Goal: Navigation & Orientation: Understand site structure

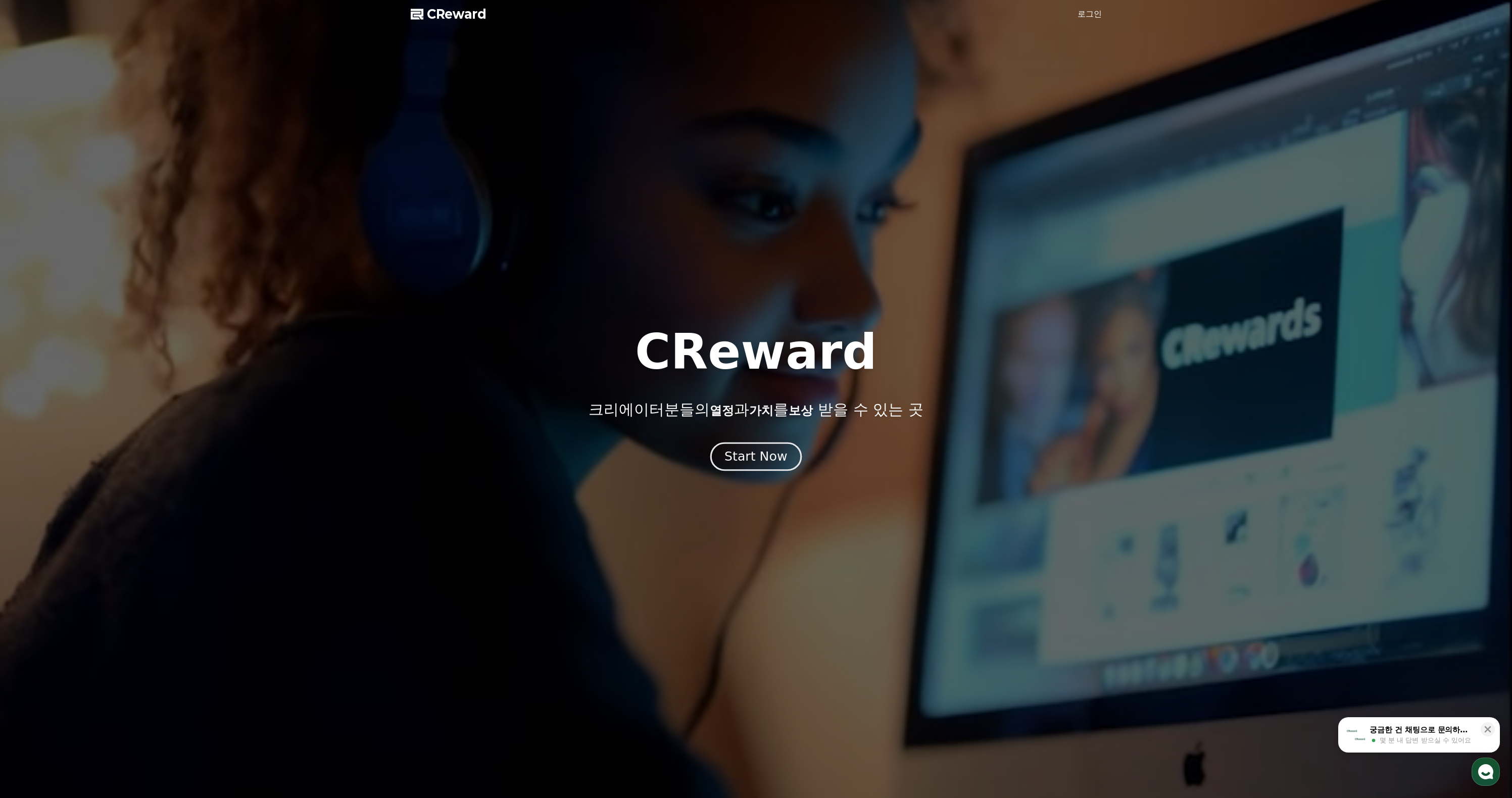
click at [727, 465] on div "Start Now" at bounding box center [755, 457] width 63 height 17
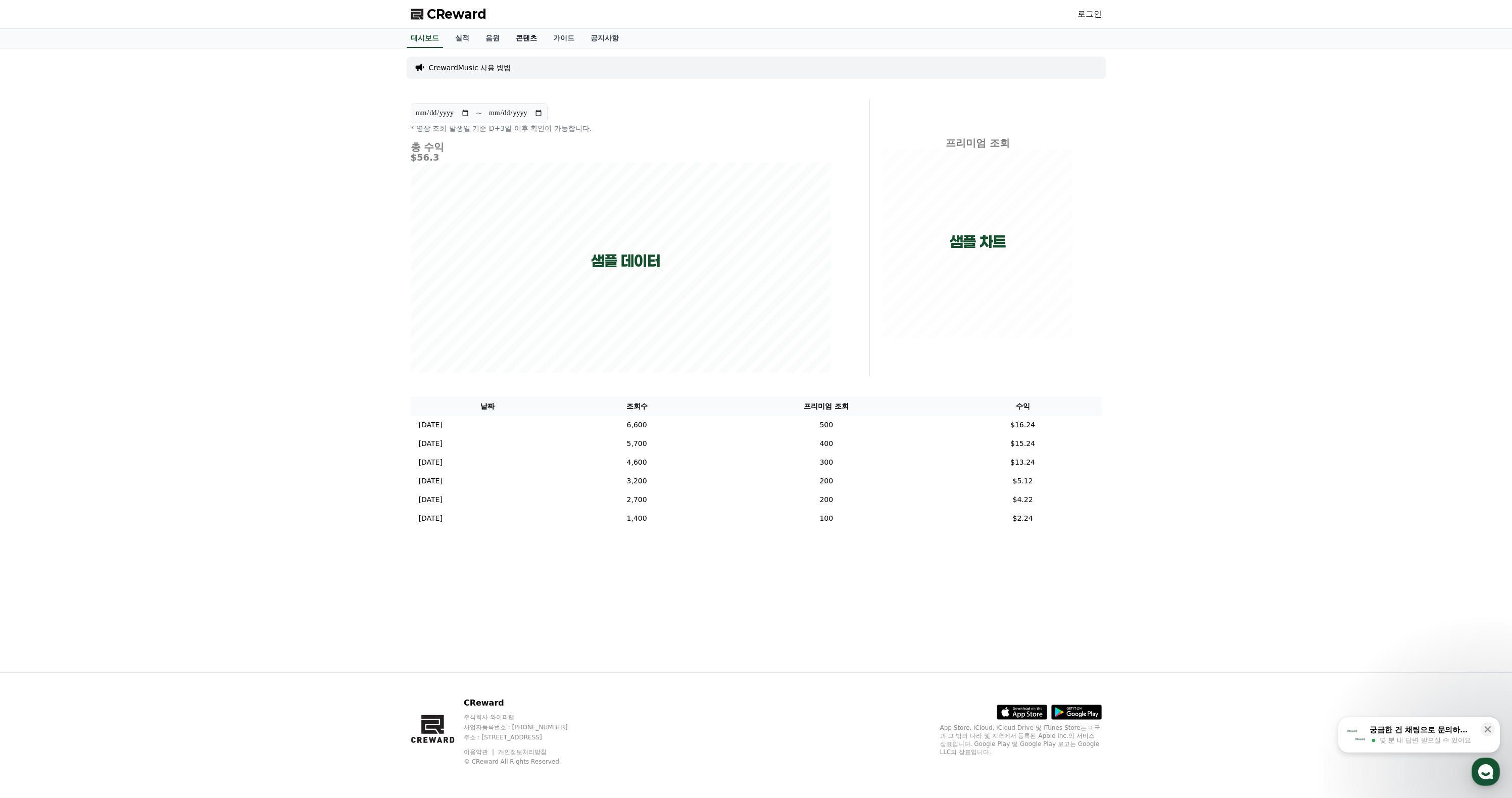
click at [542, 48] on link "콘텐츠" at bounding box center [526, 39] width 38 height 19
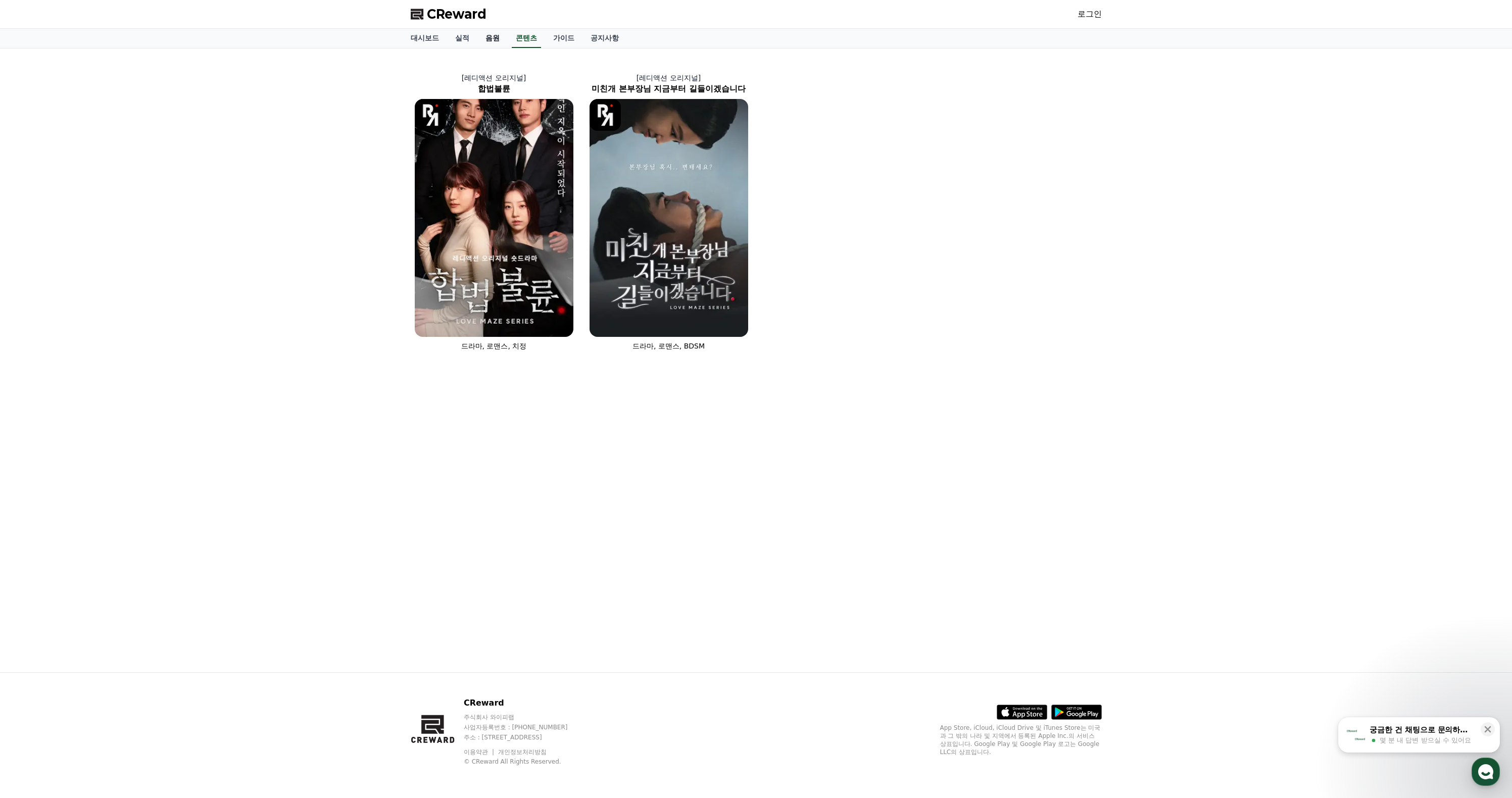
click at [508, 46] on link "음원" at bounding box center [492, 39] width 30 height 19
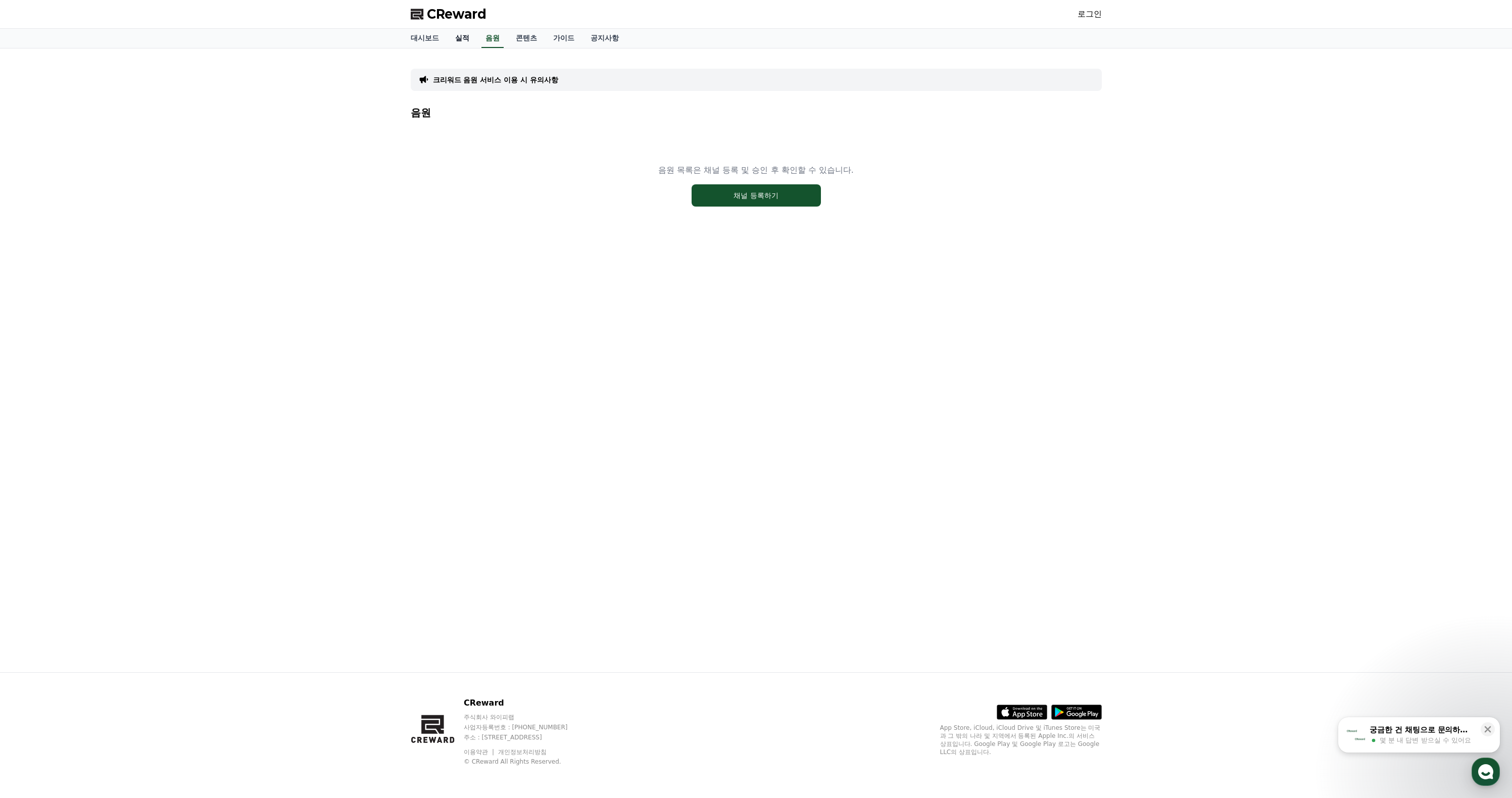
click at [475, 45] on link "실적" at bounding box center [462, 39] width 30 height 19
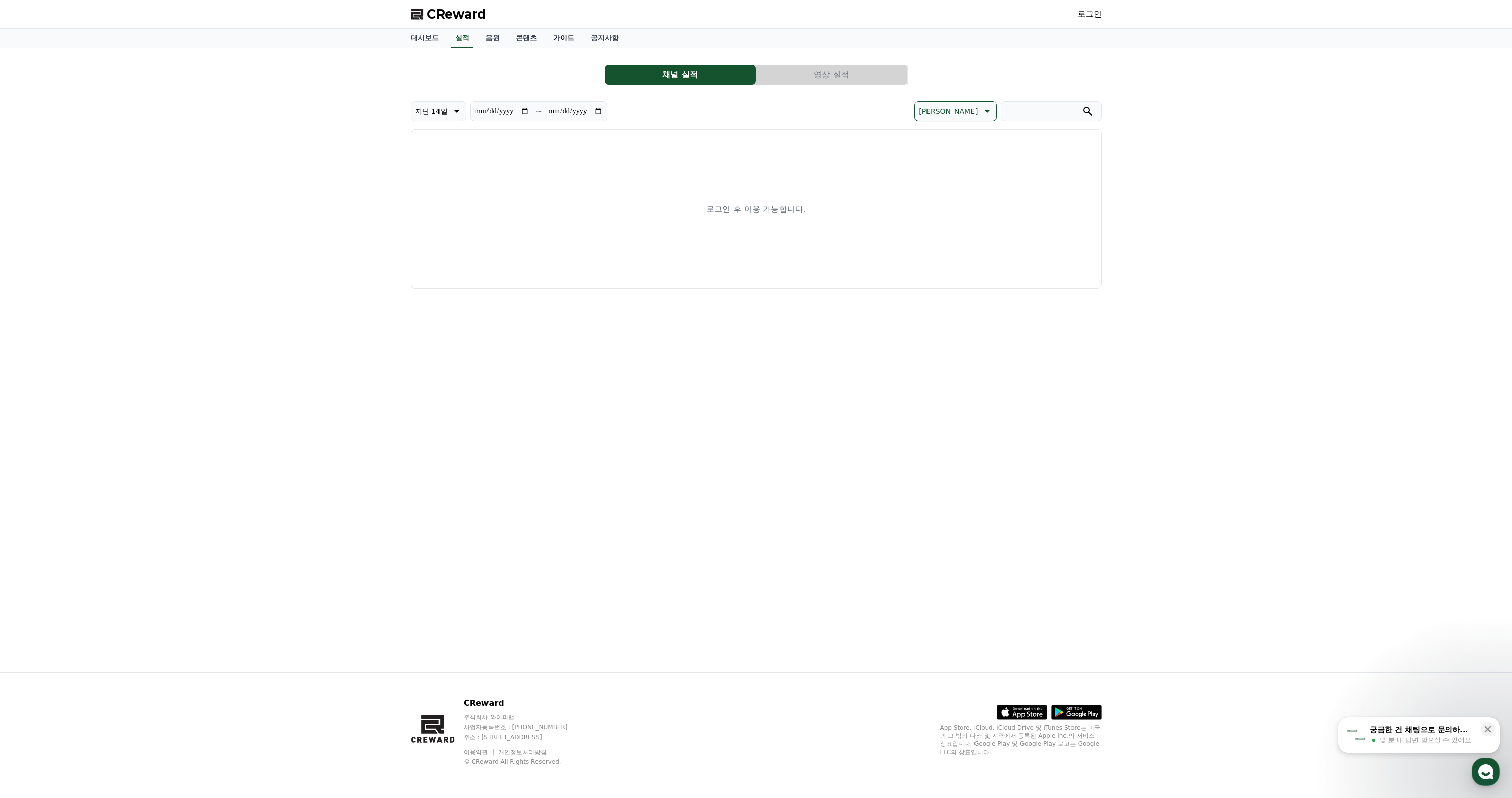
click at [582, 48] on link "가이드" at bounding box center [564, 39] width 38 height 19
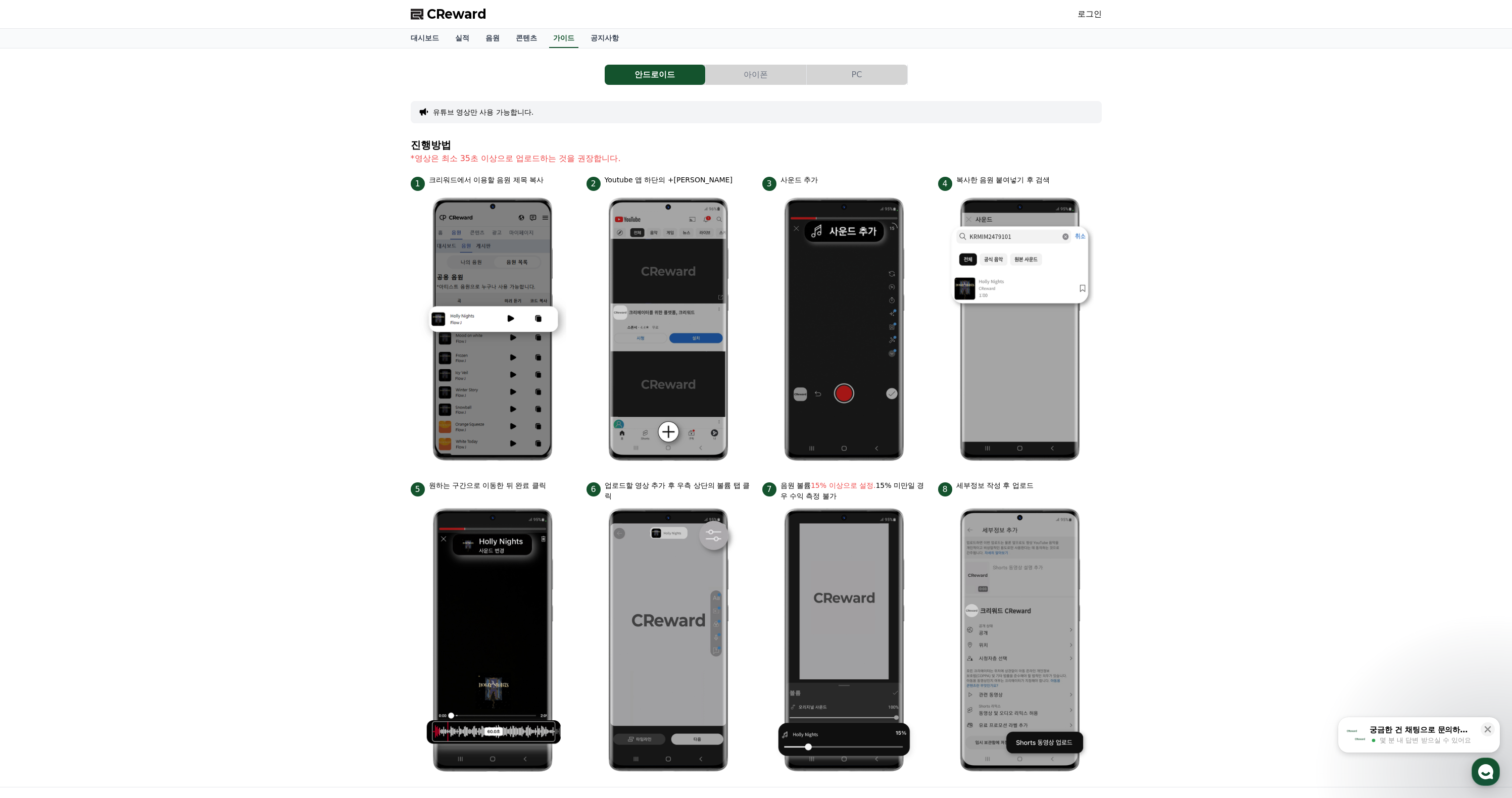
scroll to position [59, 0]
